Goal: Check status: Check status

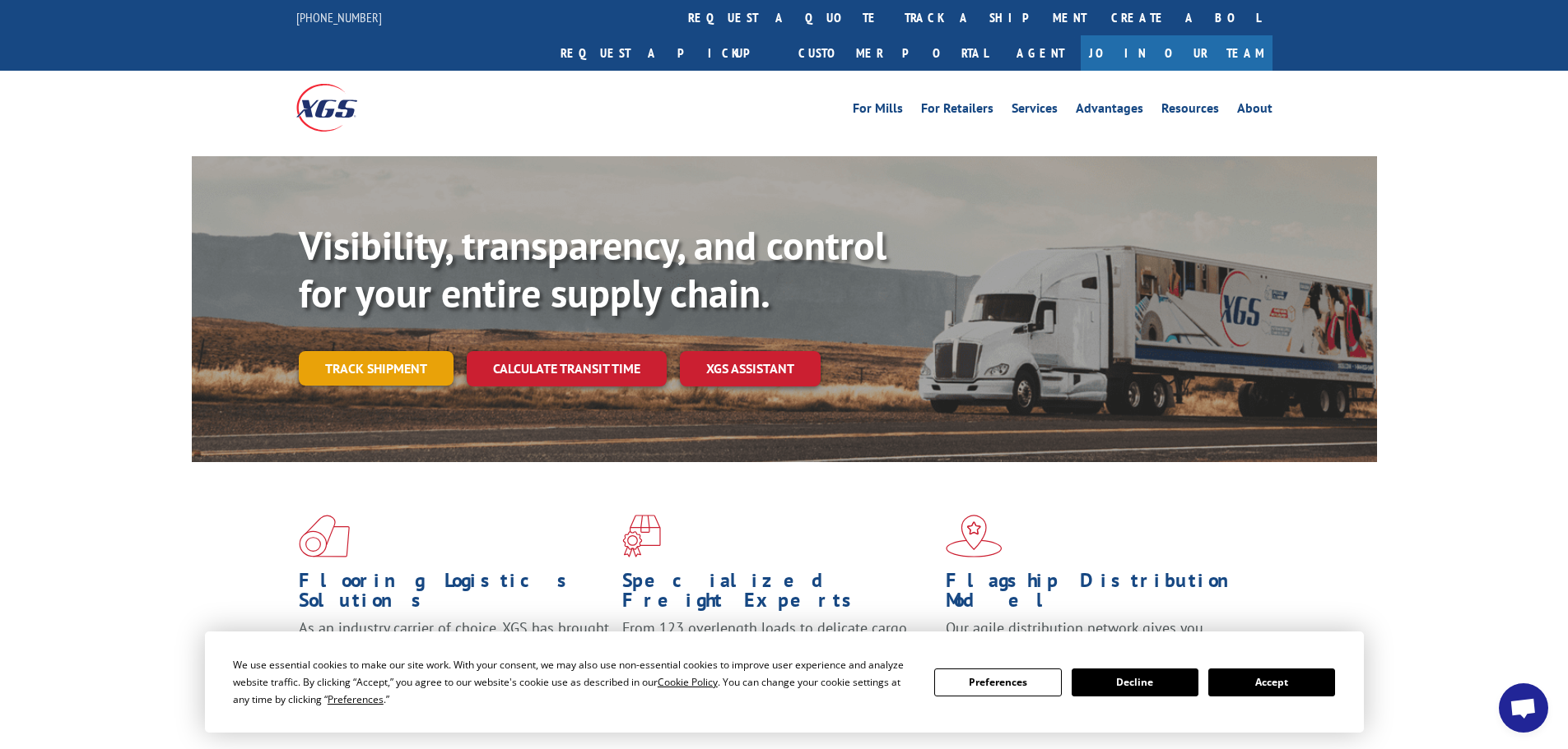
click at [388, 351] on link "Track shipment" at bounding box center [376, 368] width 154 height 35
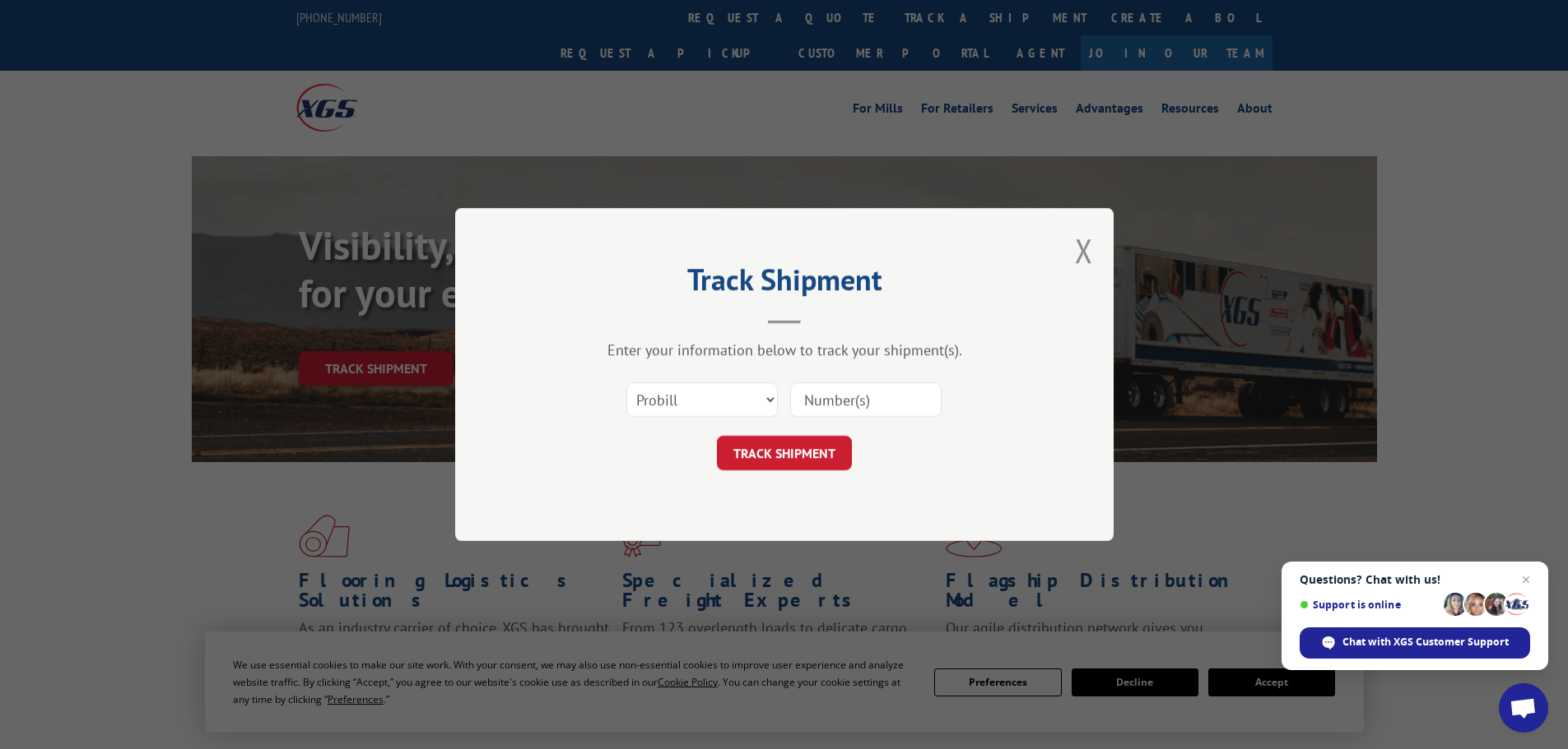
click at [847, 404] on input at bounding box center [865, 399] width 151 height 35
click at [733, 398] on select "Select category... Probill BOL PO" at bounding box center [701, 399] width 151 height 35
click at [626, 382] on select "Select category... Probill BOL PO" at bounding box center [701, 399] width 151 height 35
click at [846, 400] on input at bounding box center [865, 399] width 151 height 35
paste input "17229908"
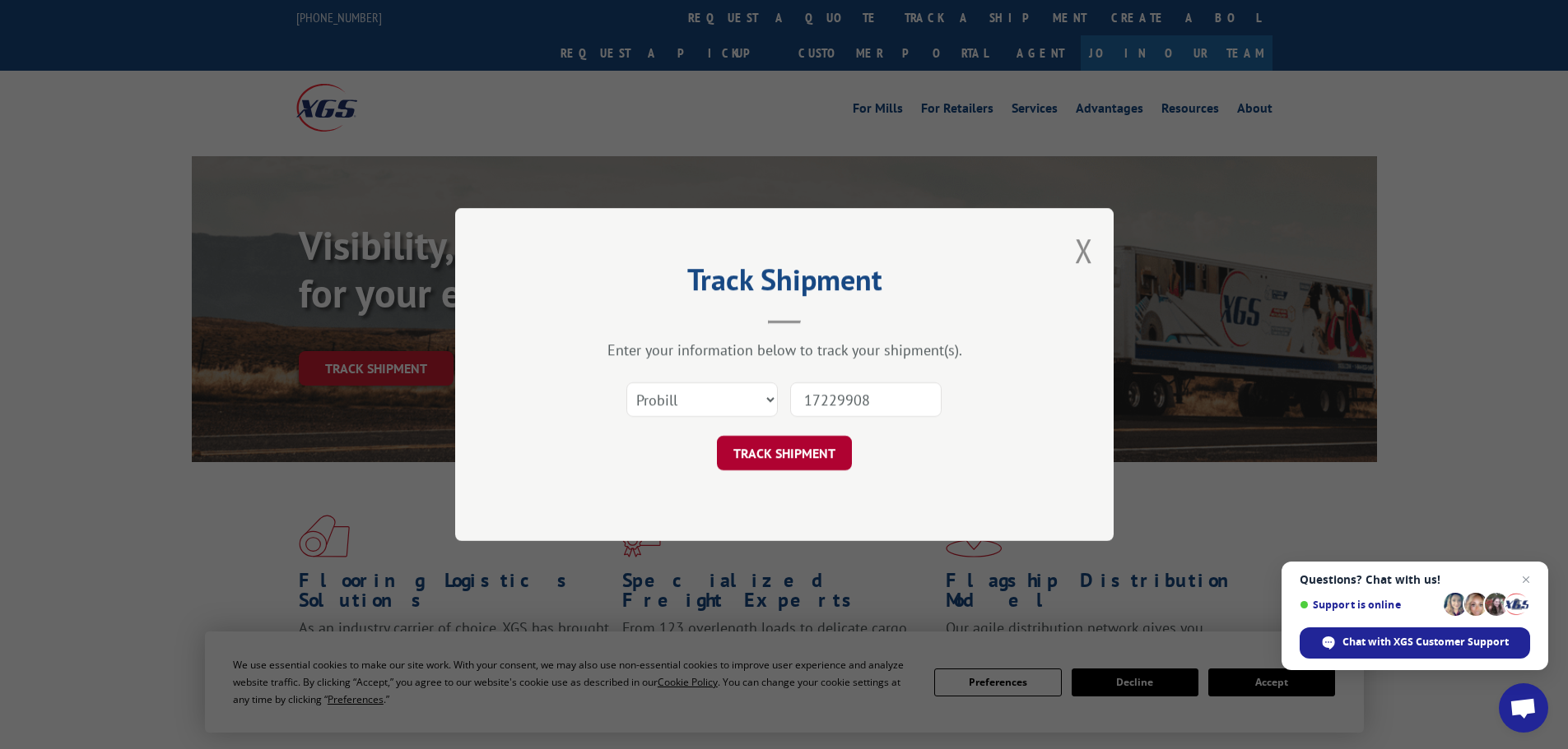
type input "17229908"
click at [816, 441] on button "TRACK SHIPMENT" at bounding box center [784, 453] width 135 height 35
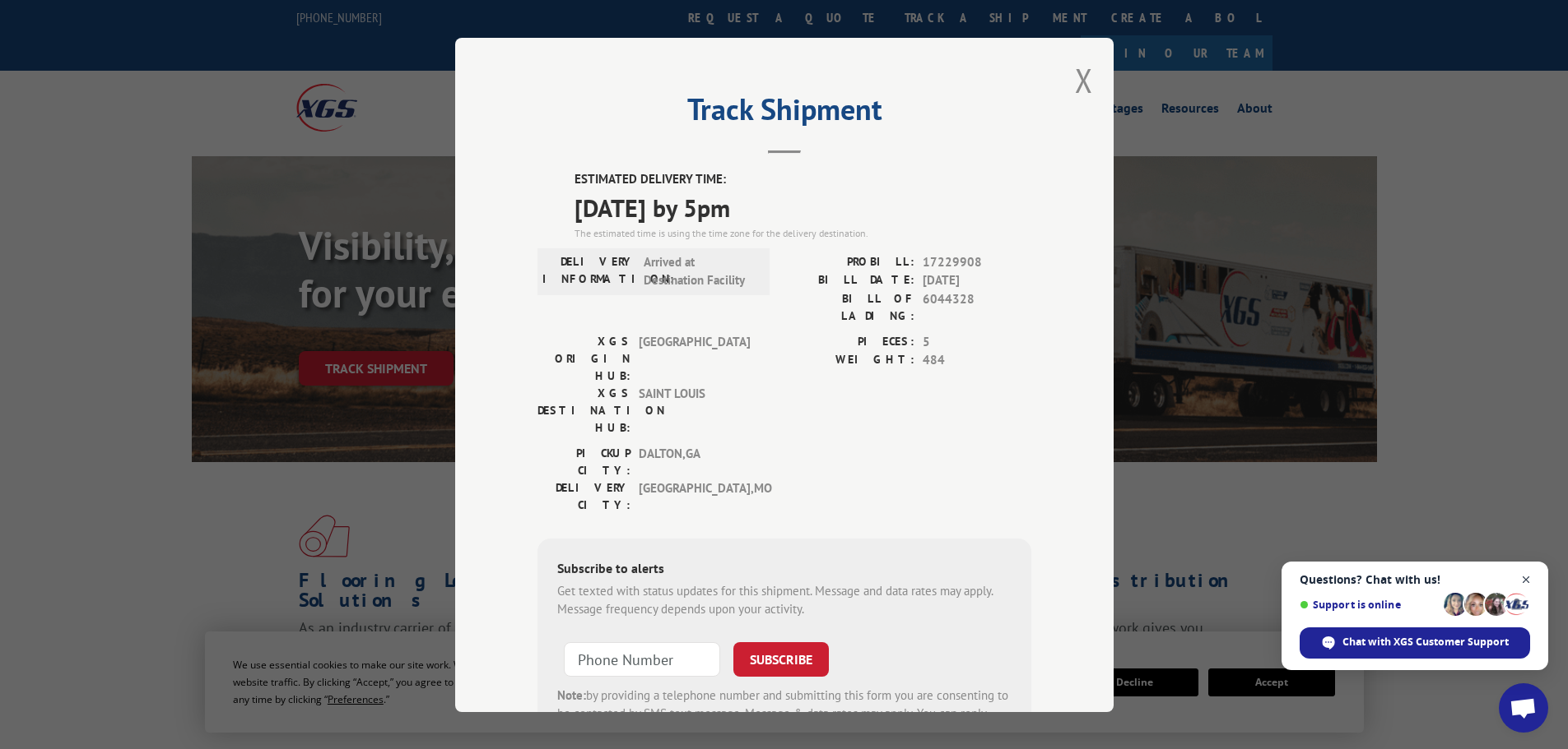
click at [1527, 574] on span "Close chat" at bounding box center [1526, 580] width 20 height 20
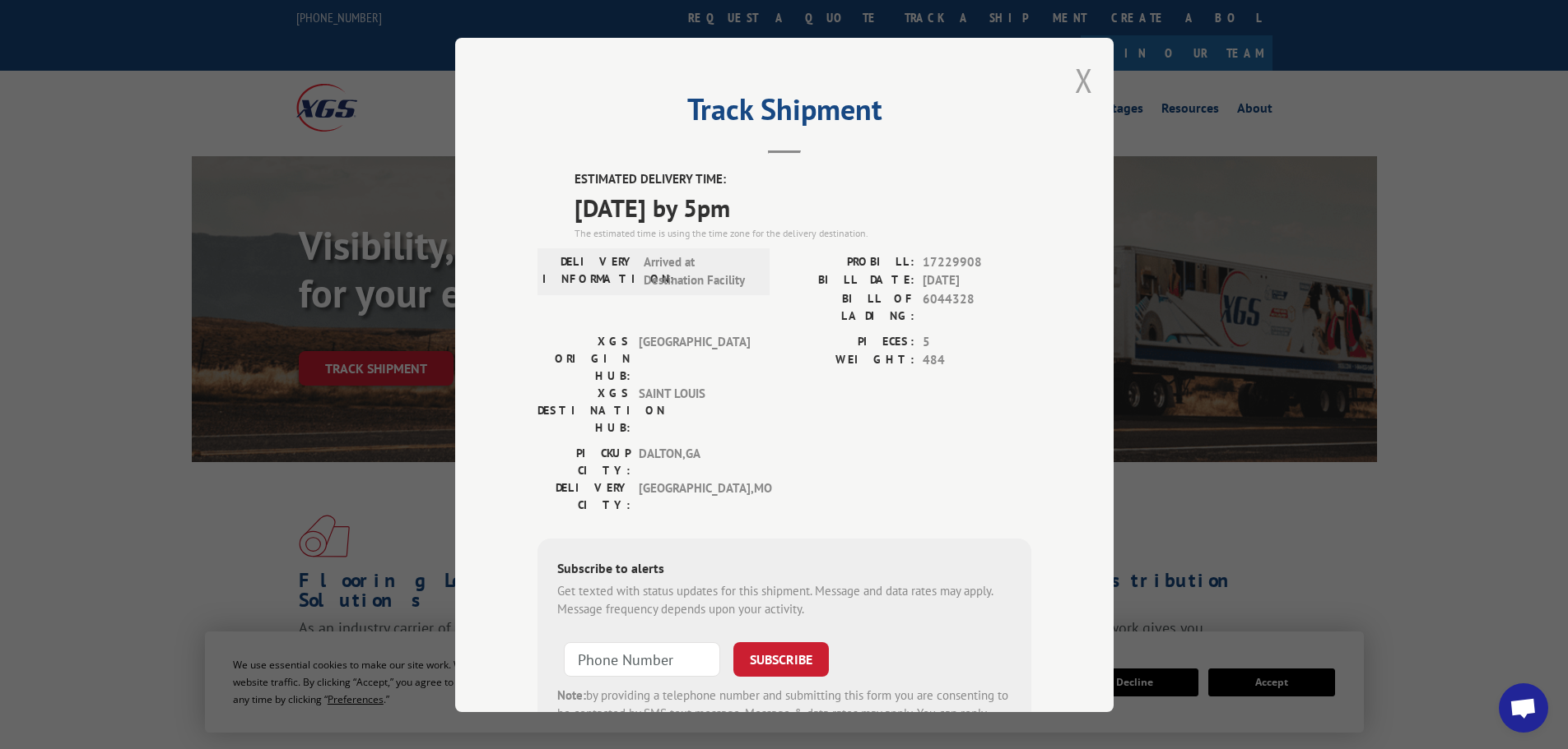
click at [1076, 93] on button "Close modal" at bounding box center [1084, 80] width 18 height 44
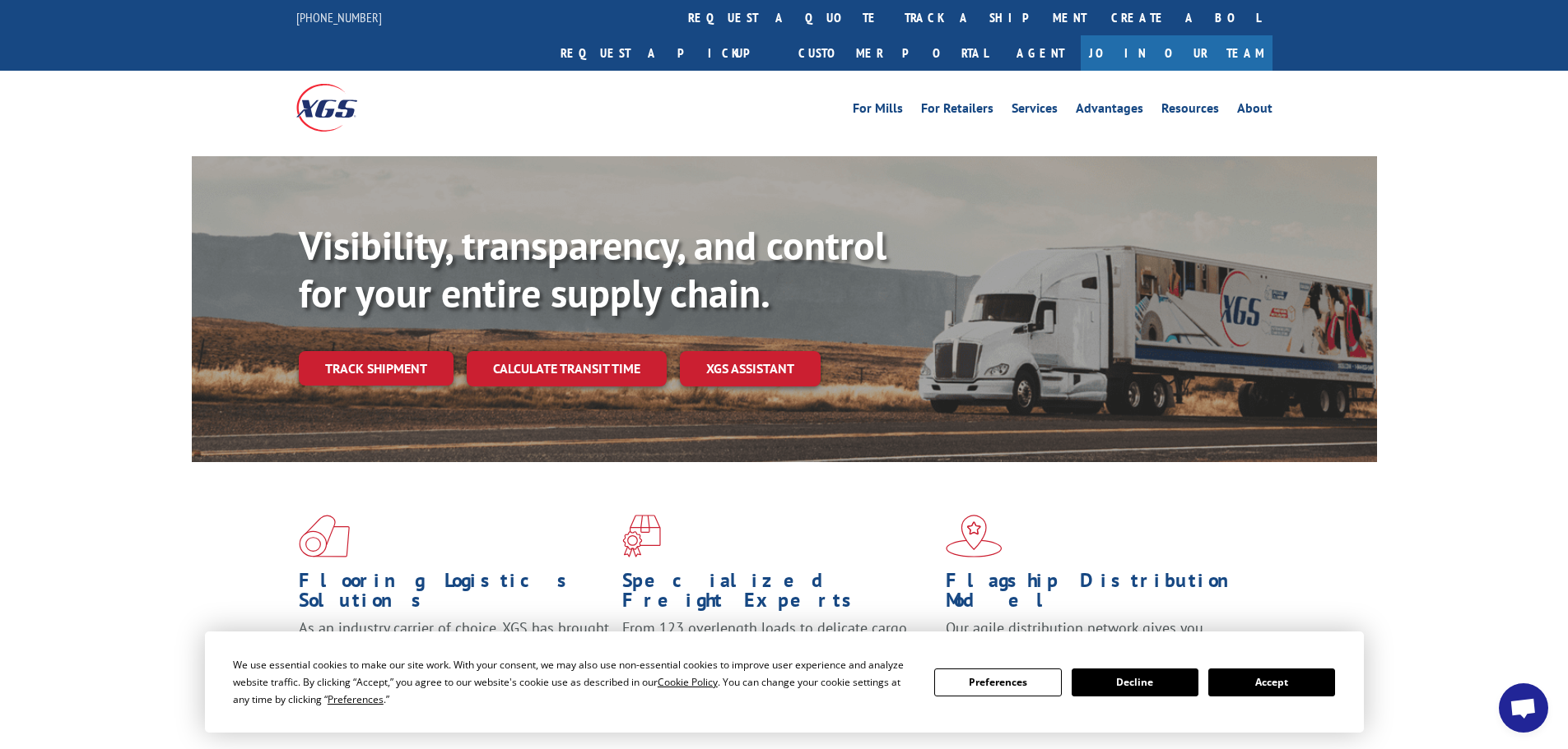
click at [1125, 682] on button "Decline" at bounding box center [1135, 682] width 127 height 28
